Goal: Information Seeking & Learning: Learn about a topic

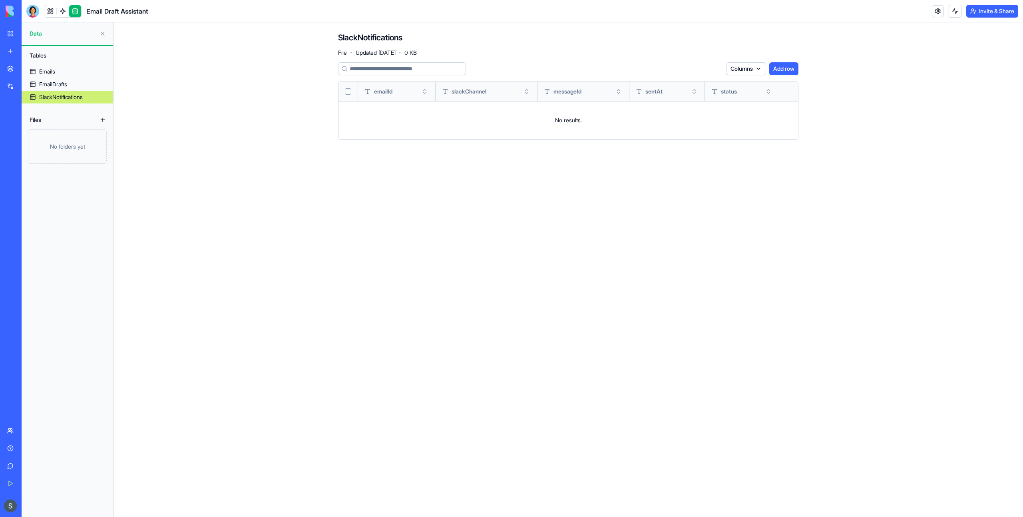
click at [8, 35] on link "My Workspace" at bounding box center [18, 34] width 32 height 16
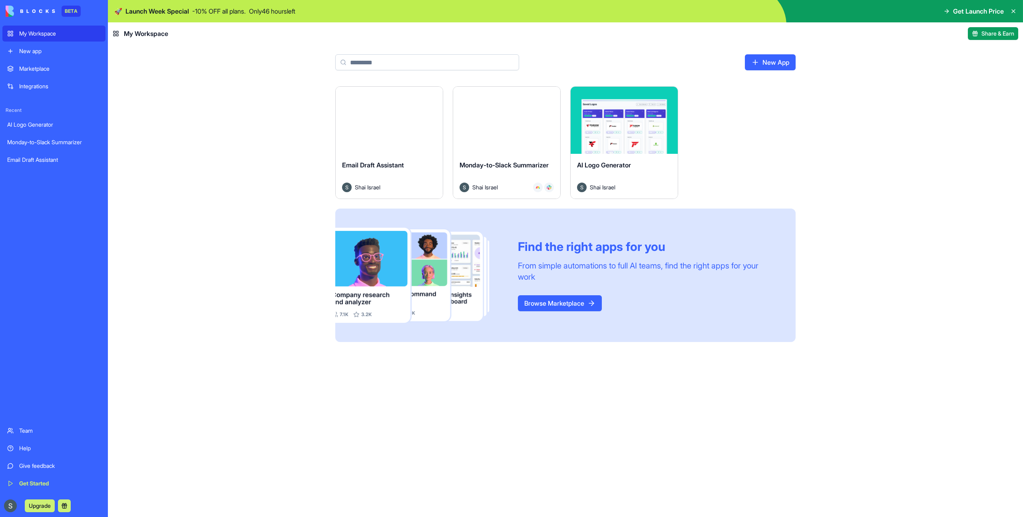
click at [389, 154] on div "Email Draft Assistant [PERSON_NAME][GEOGRAPHIC_DATA]" at bounding box center [389, 176] width 107 height 45
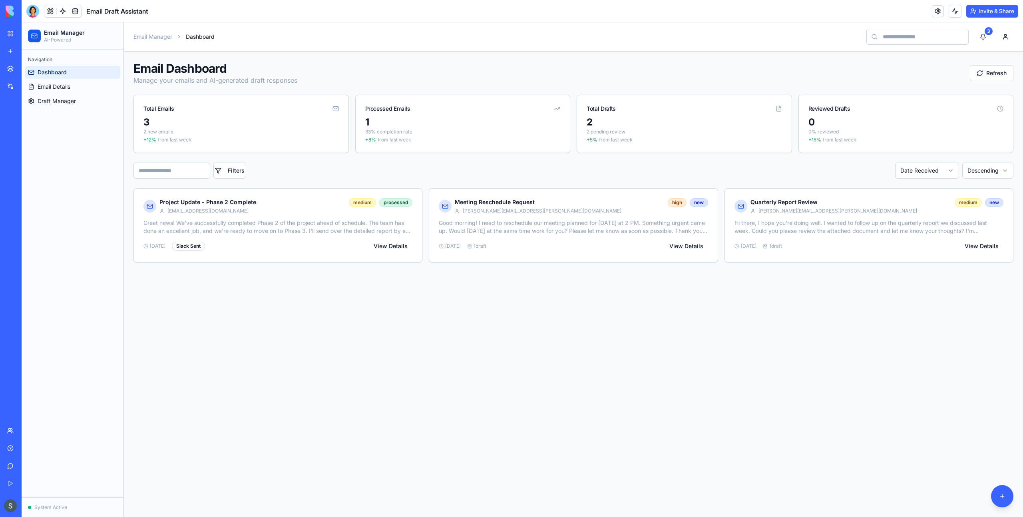
click at [10, 38] on link "My Workspace" at bounding box center [18, 34] width 32 height 16
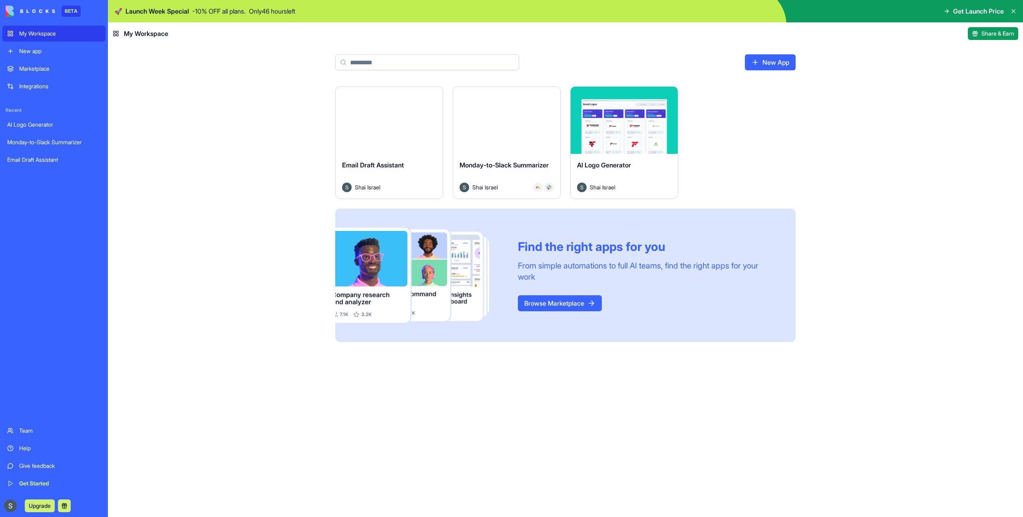
click at [171, 10] on span "Launch Week Special" at bounding box center [158, 11] width 64 height 10
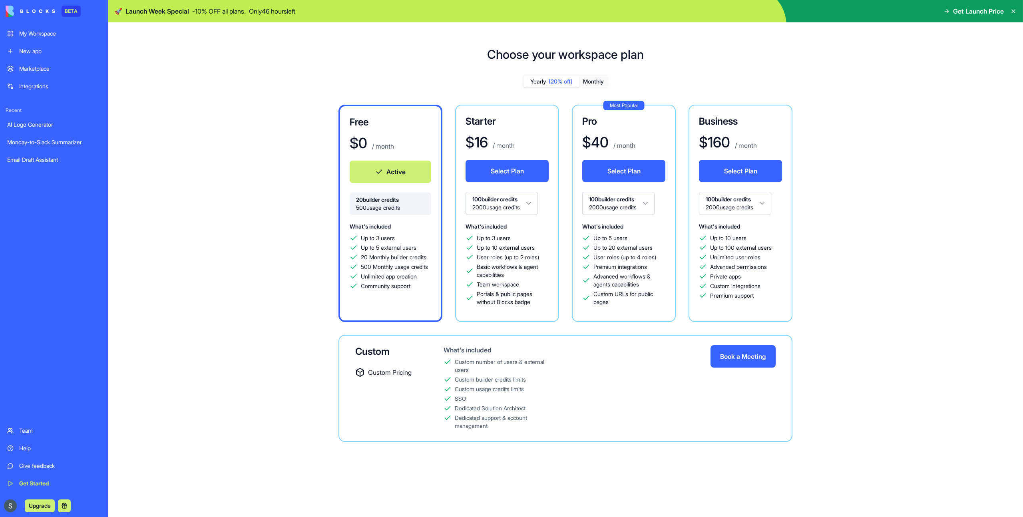
click at [44, 83] on div "Integrations" at bounding box center [60, 86] width 82 height 8
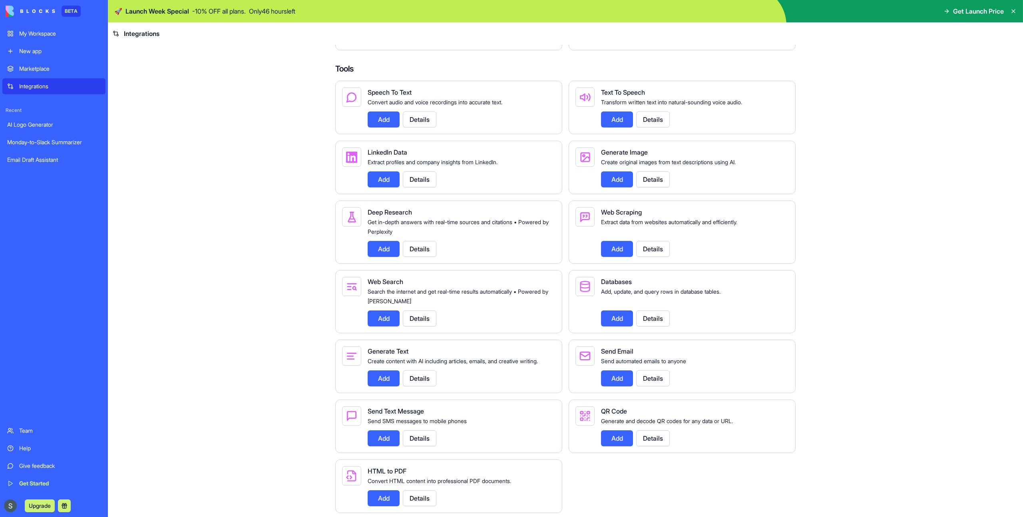
scroll to position [796, 0]
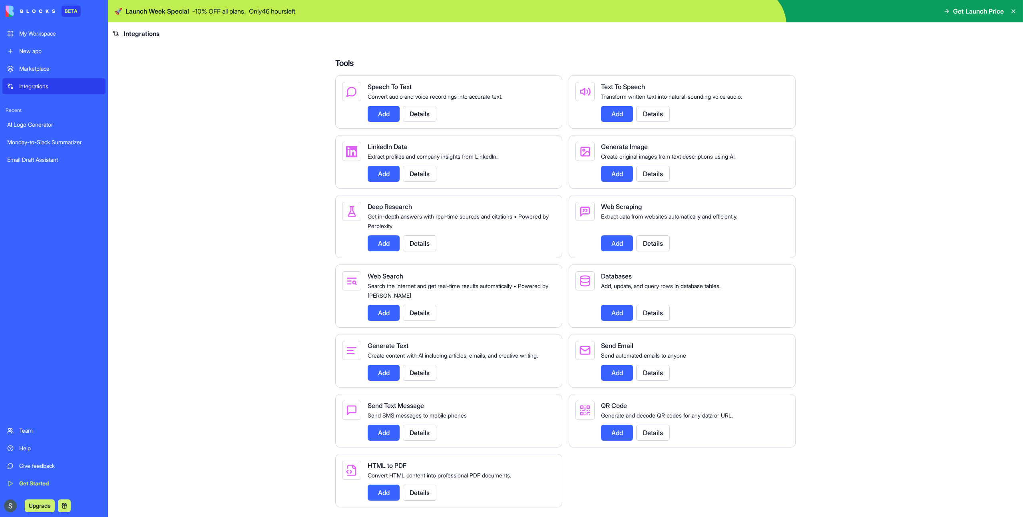
click at [660, 237] on button "Details" at bounding box center [653, 243] width 34 height 16
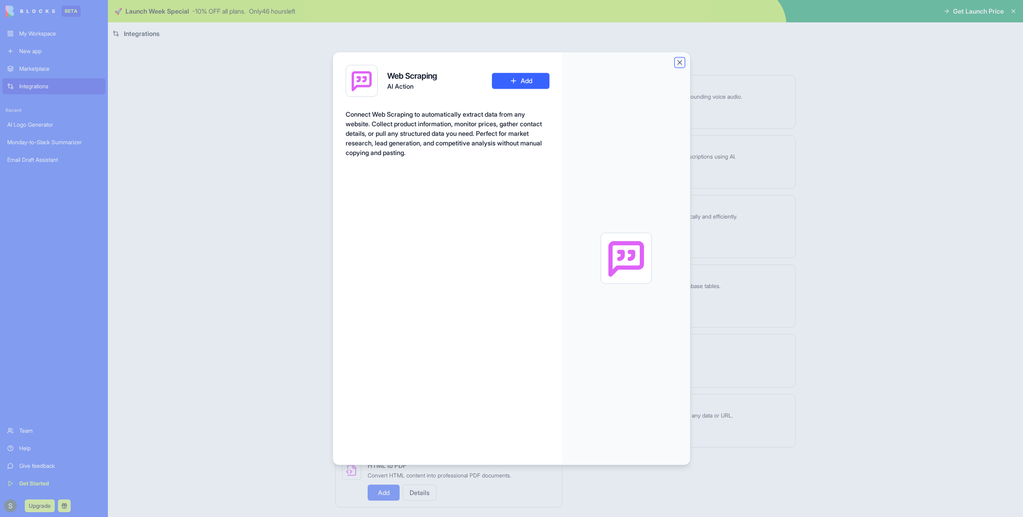
click at [677, 65] on button "Close" at bounding box center [680, 62] width 8 height 8
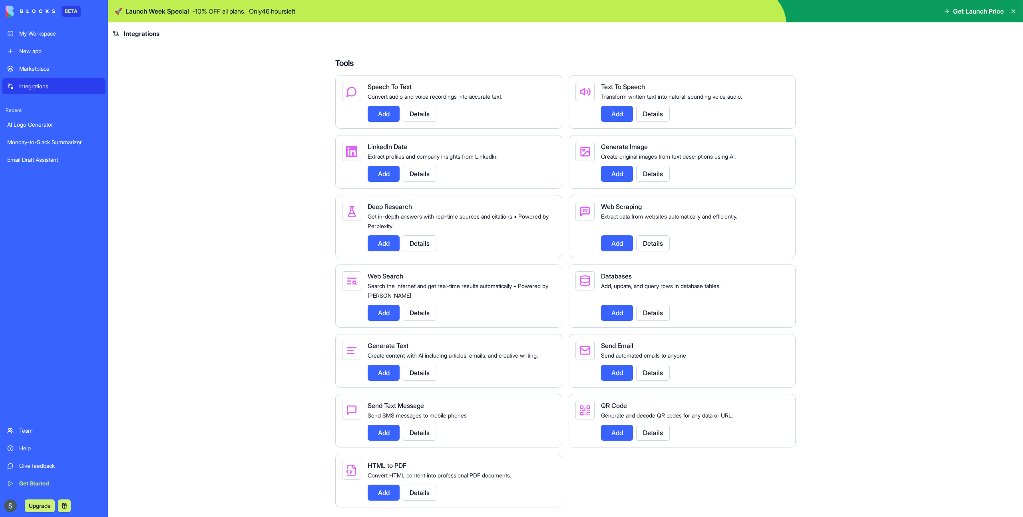
click at [653, 166] on button "Details" at bounding box center [653, 174] width 34 height 16
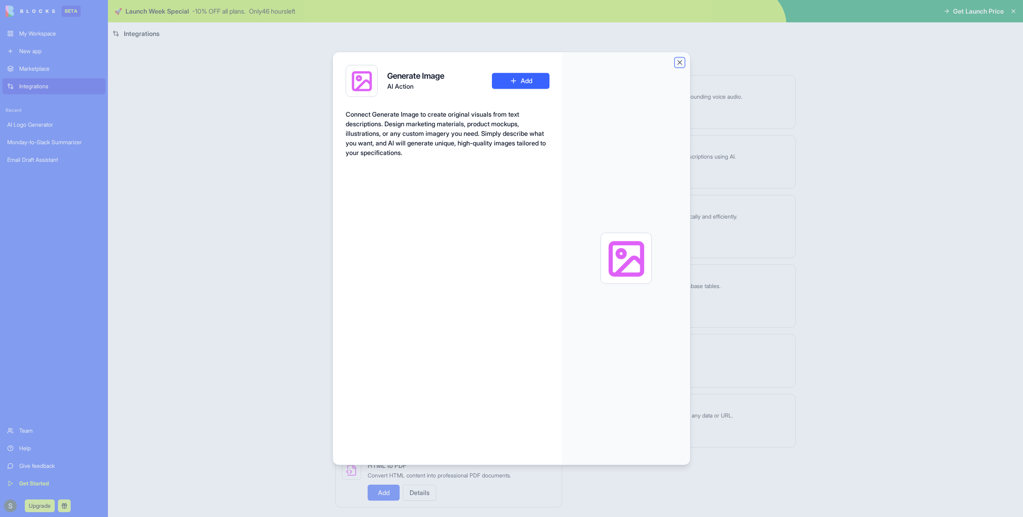
click at [679, 65] on button "Close" at bounding box center [680, 62] width 8 height 8
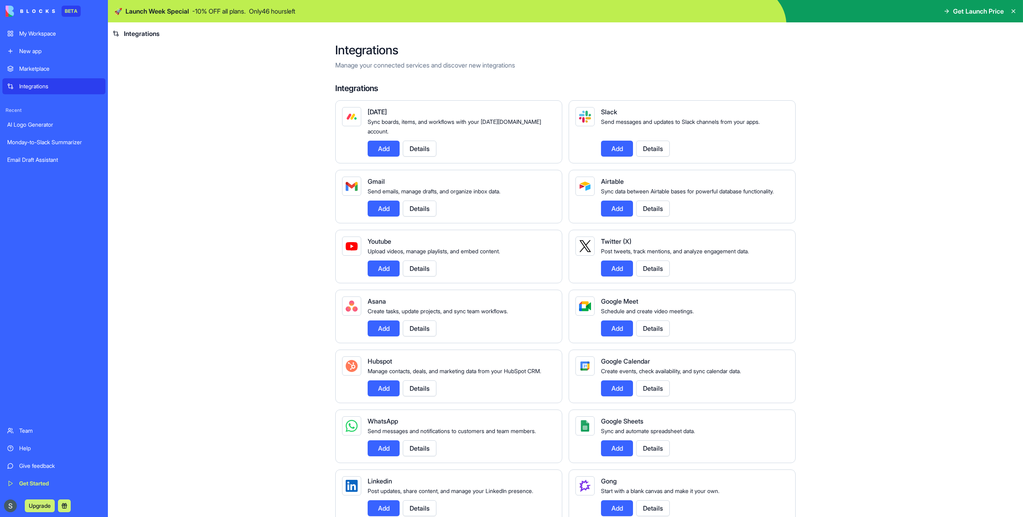
scroll to position [0, 0]
